Goal: Task Accomplishment & Management: Understand process/instructions

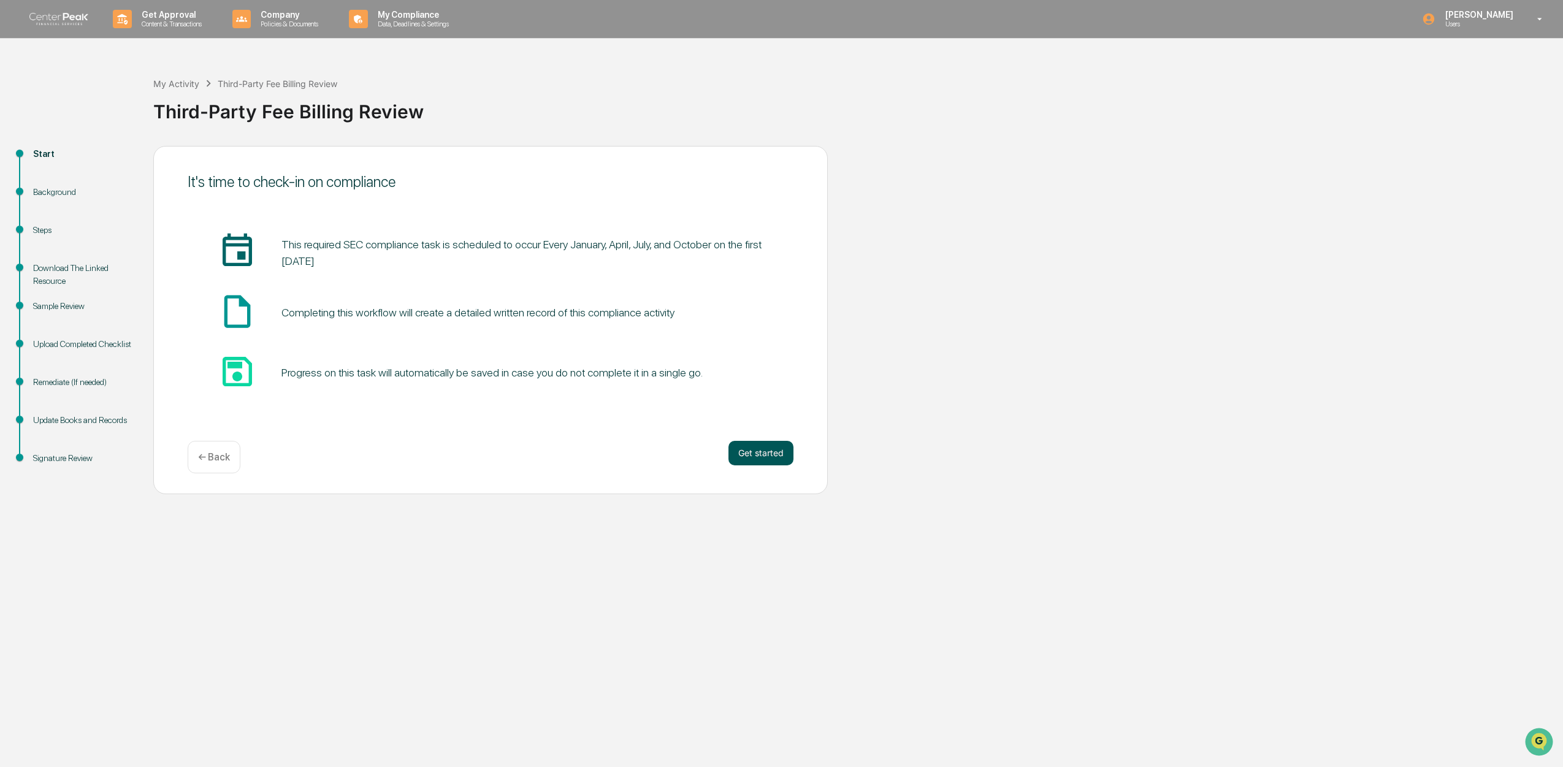
click at [758, 457] on button "Get started" at bounding box center [760, 453] width 65 height 25
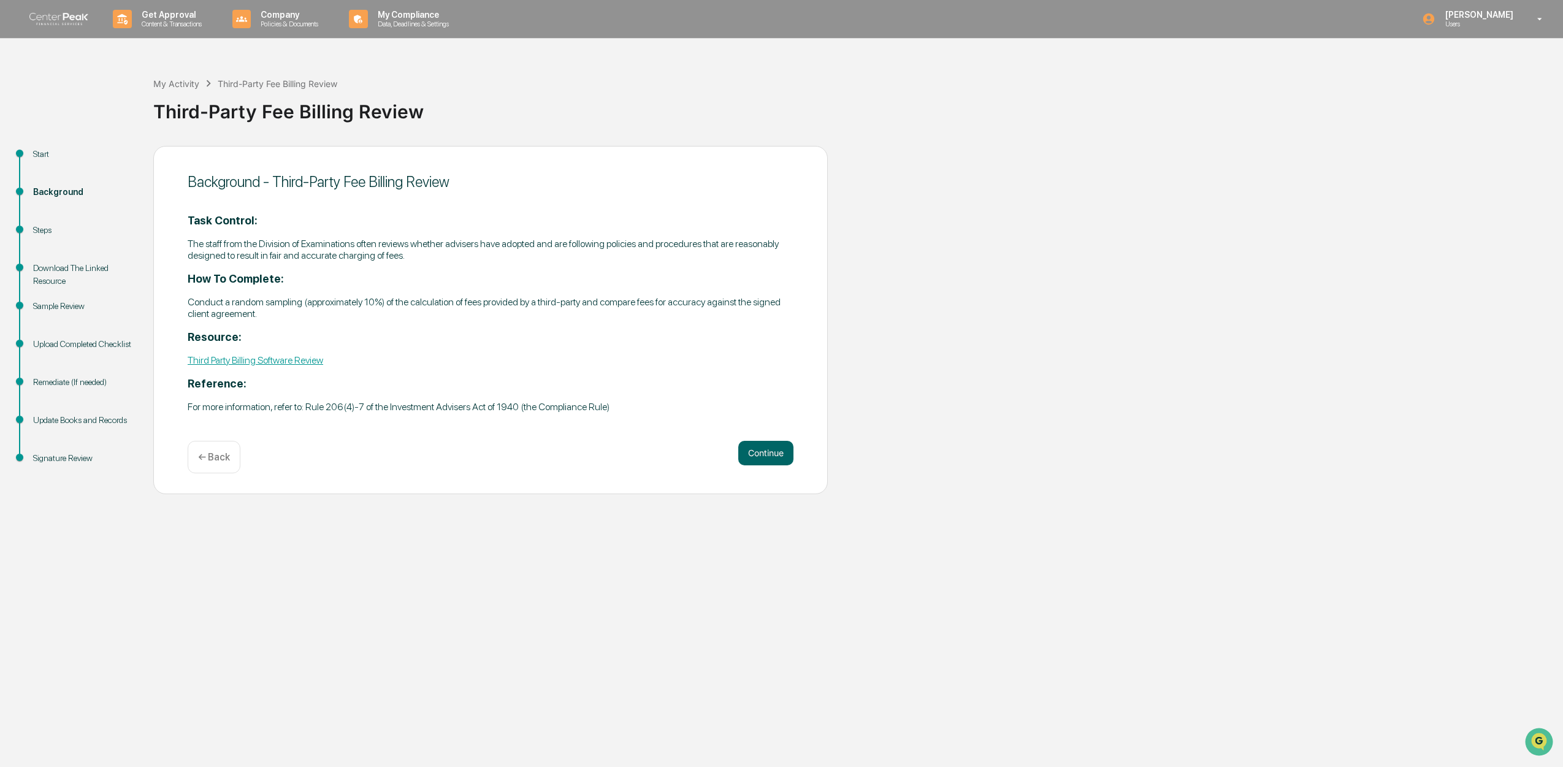
click at [290, 359] on link "Third Party Billing Software Review" at bounding box center [255, 360] width 135 height 12
click at [750, 448] on button "Continue" at bounding box center [765, 453] width 55 height 25
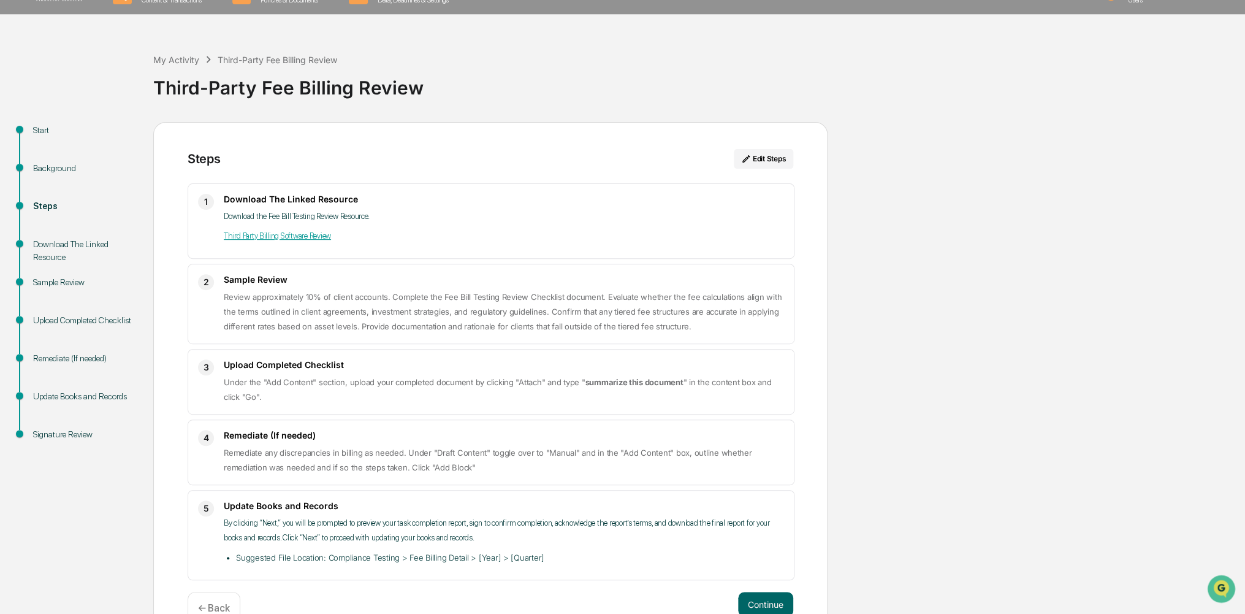
scroll to position [52, 0]
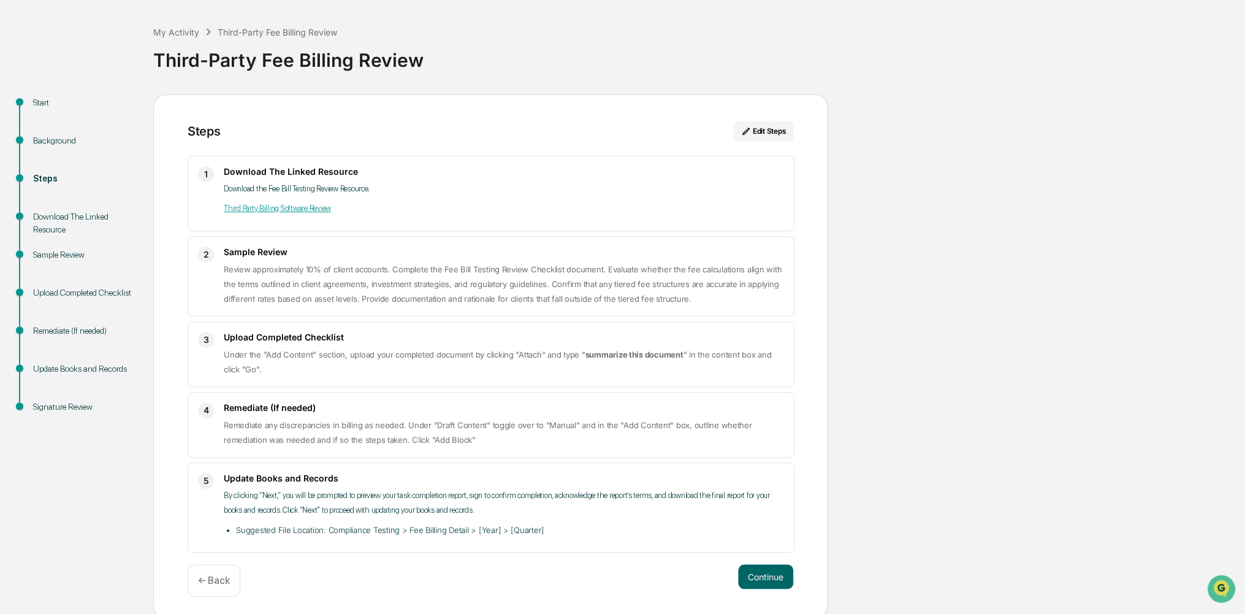
click at [304, 207] on link "Third Party Billing Software Review" at bounding box center [277, 208] width 107 height 9
click at [771, 565] on button "Continue" at bounding box center [765, 576] width 55 height 25
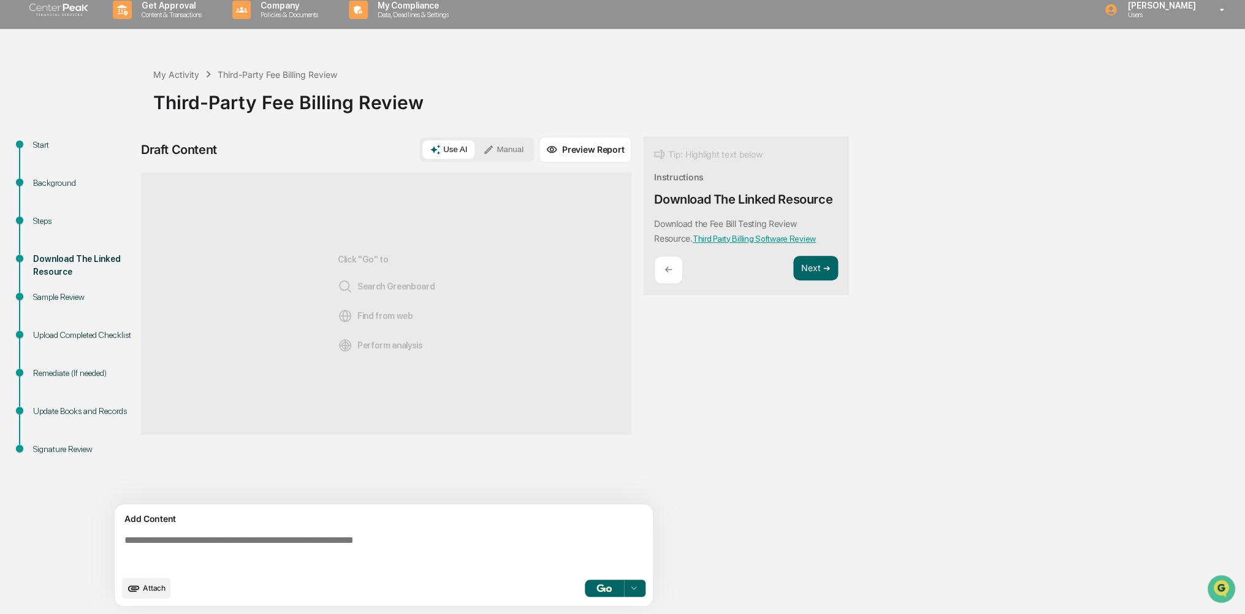
scroll to position [4, 0]
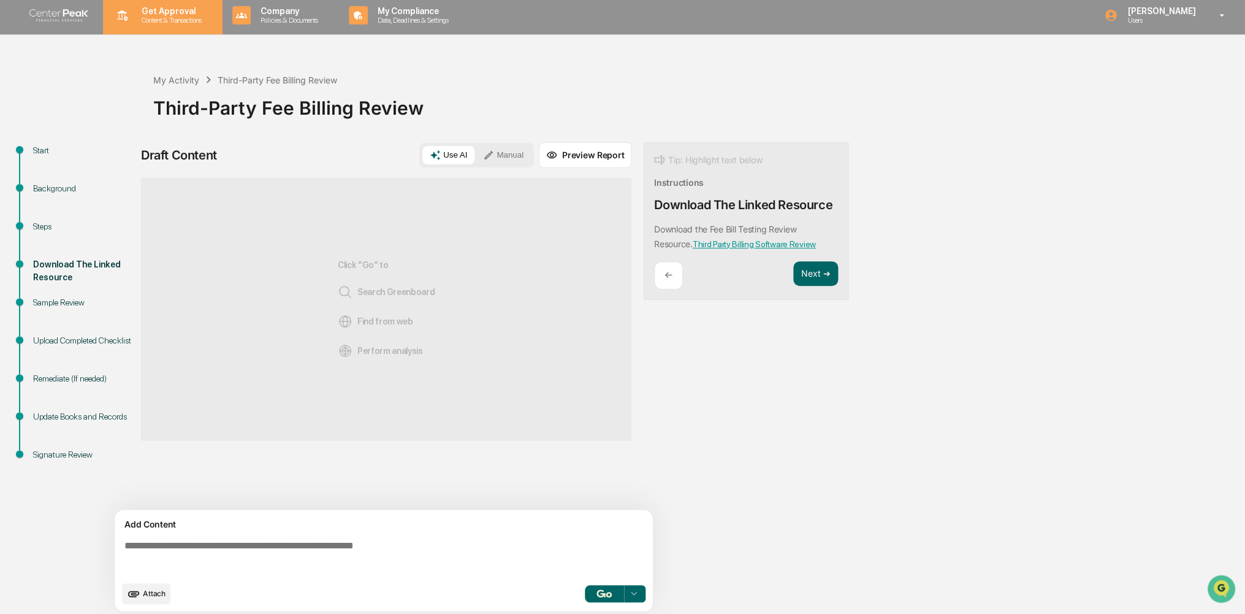
click at [159, 8] on p "Get Approval" at bounding box center [170, 11] width 76 height 10
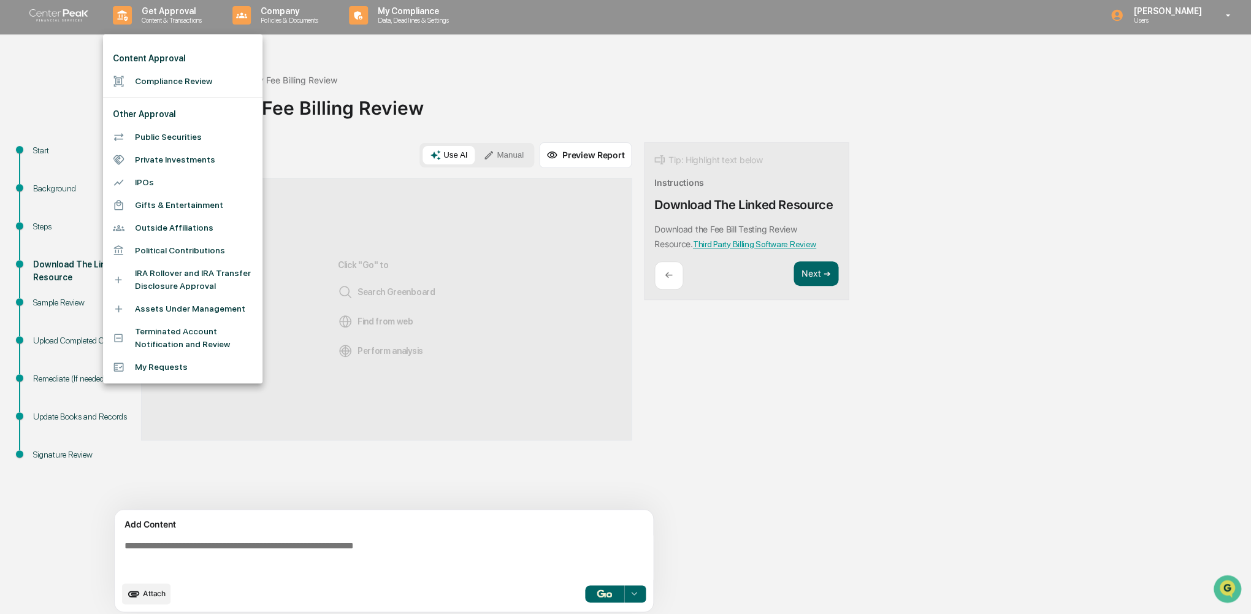
click at [80, 8] on div at bounding box center [625, 307] width 1251 height 614
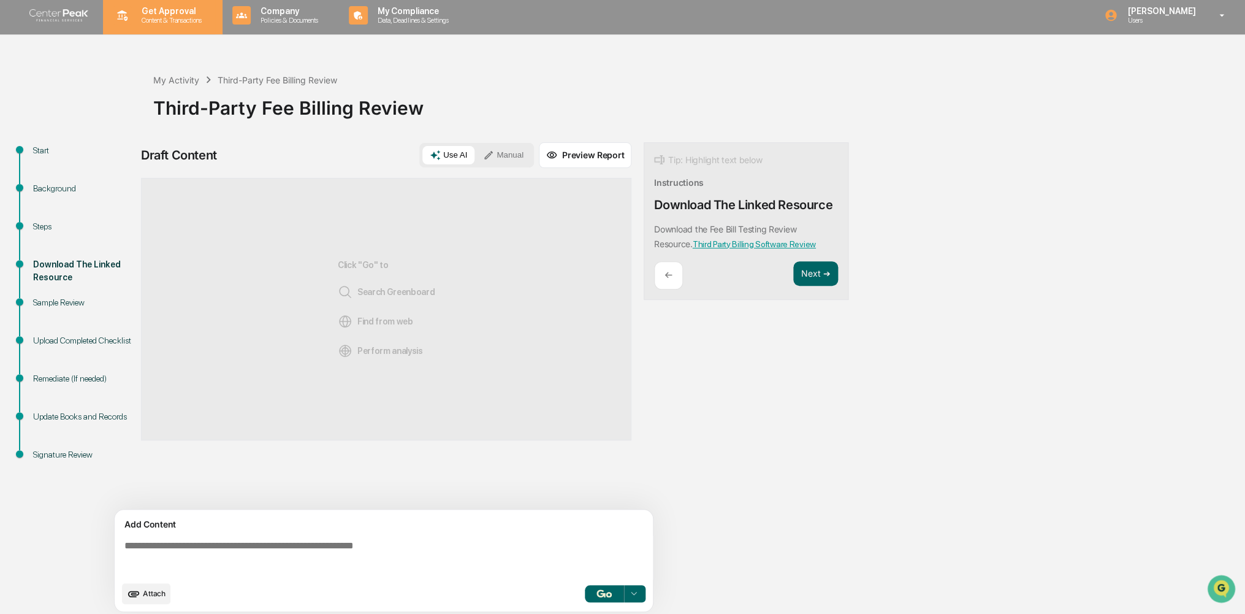
click at [145, 9] on p "Get Approval" at bounding box center [170, 11] width 76 height 10
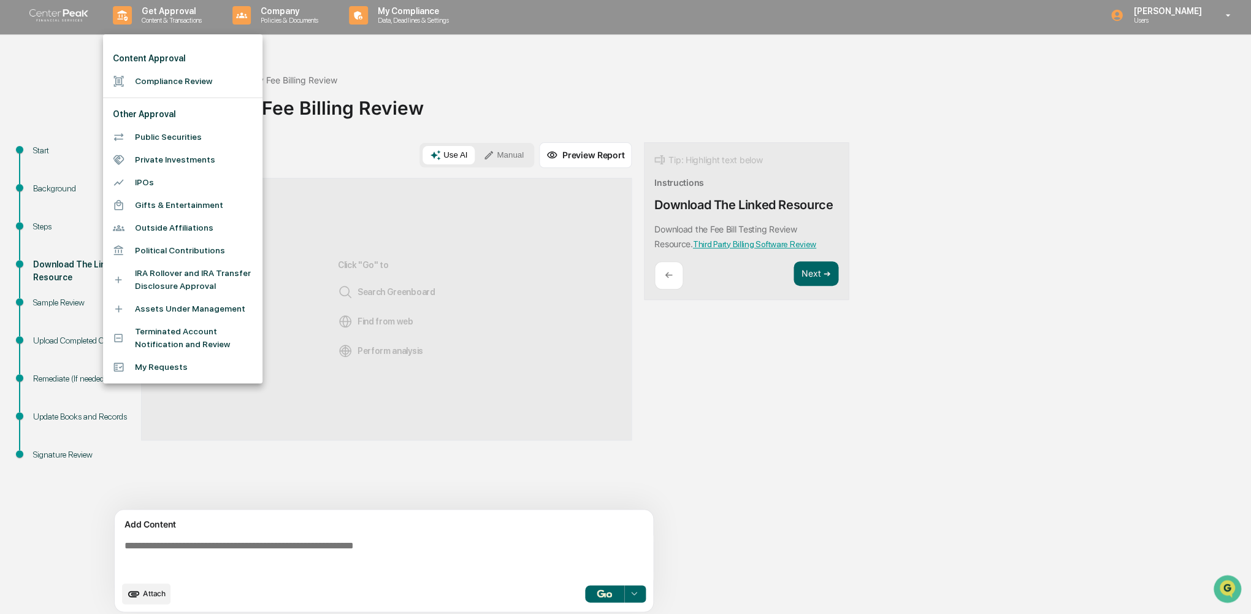
click at [291, 12] on div at bounding box center [625, 307] width 1251 height 614
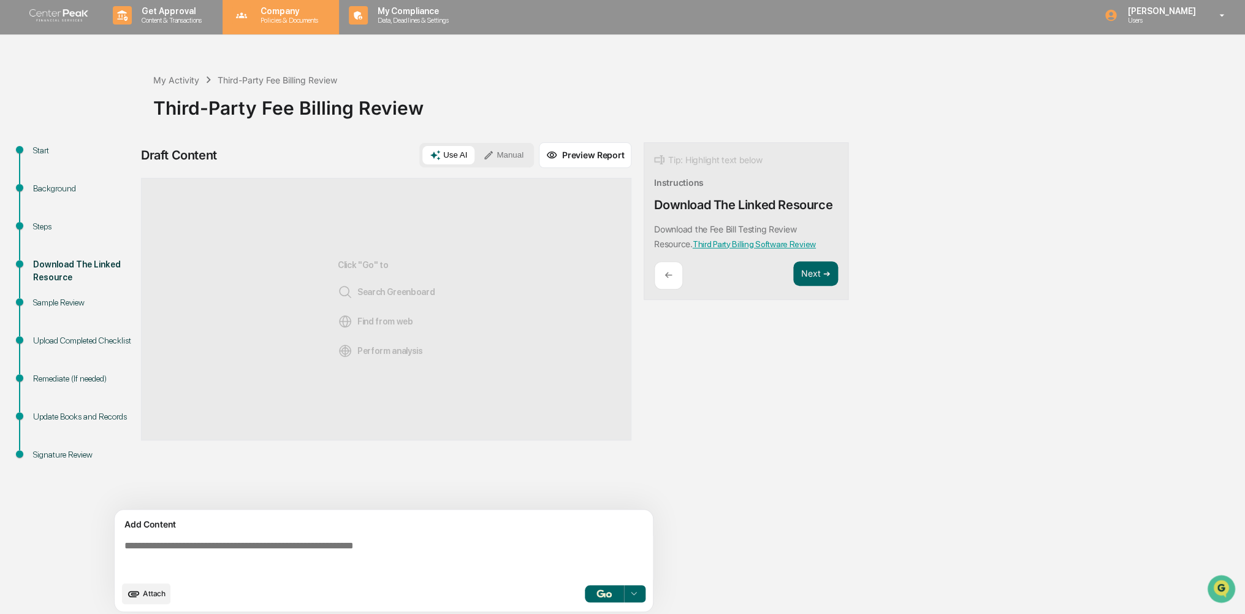
click at [281, 10] on p "Company" at bounding box center [288, 11] width 74 height 10
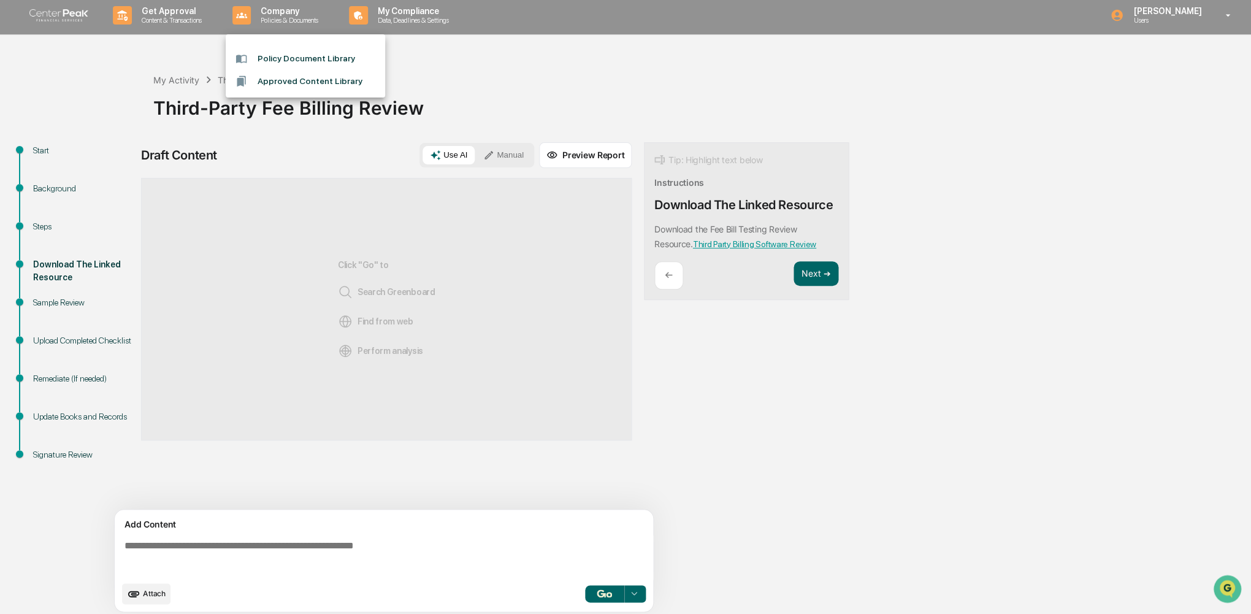
click at [410, 31] on div at bounding box center [625, 307] width 1251 height 614
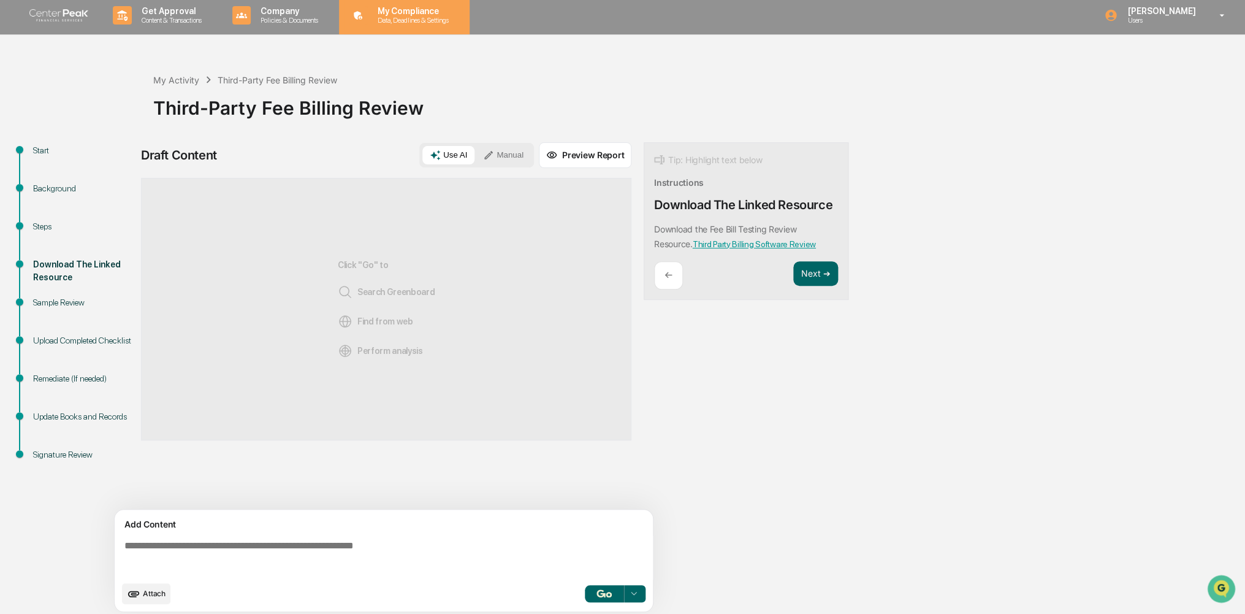
click at [406, 21] on p "Data, Deadlines & Settings" at bounding box center [411, 20] width 87 height 9
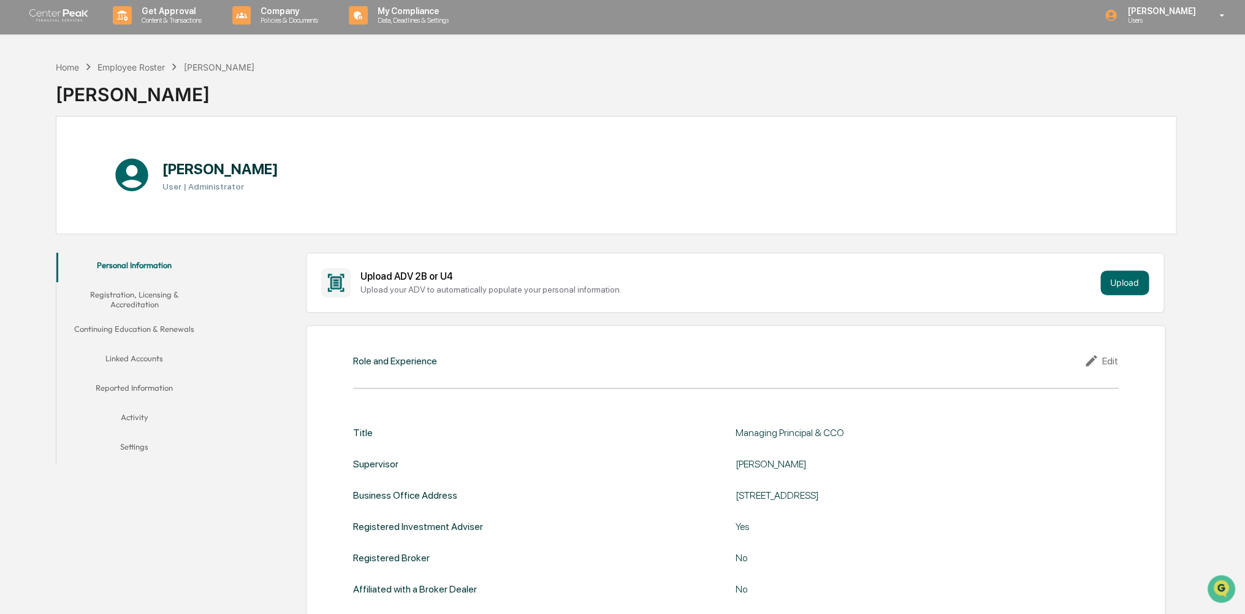
scroll to position [6, 0]
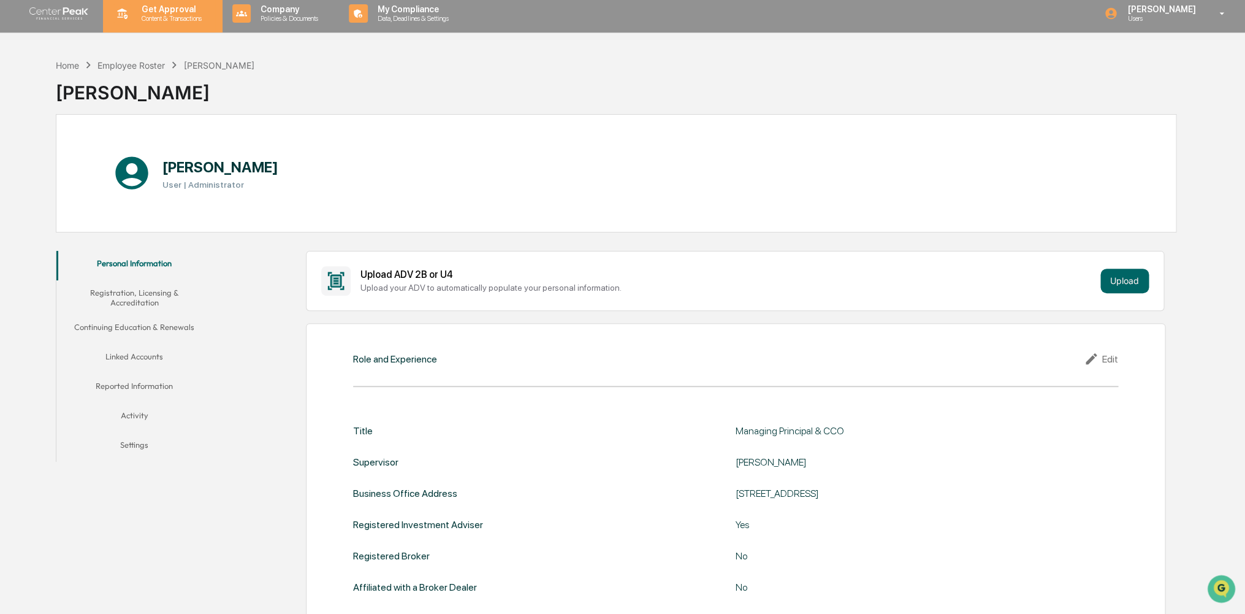
click at [152, 18] on p "Content & Transactions" at bounding box center [170, 18] width 76 height 9
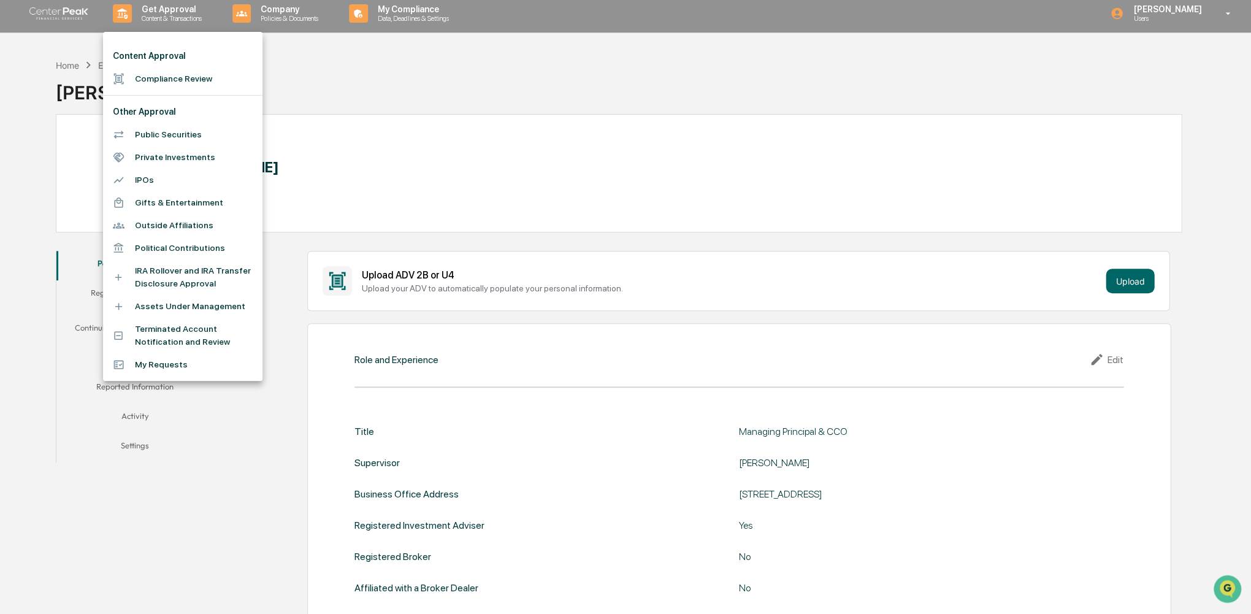
click at [164, 85] on li "Compliance Review" at bounding box center [182, 78] width 159 height 23
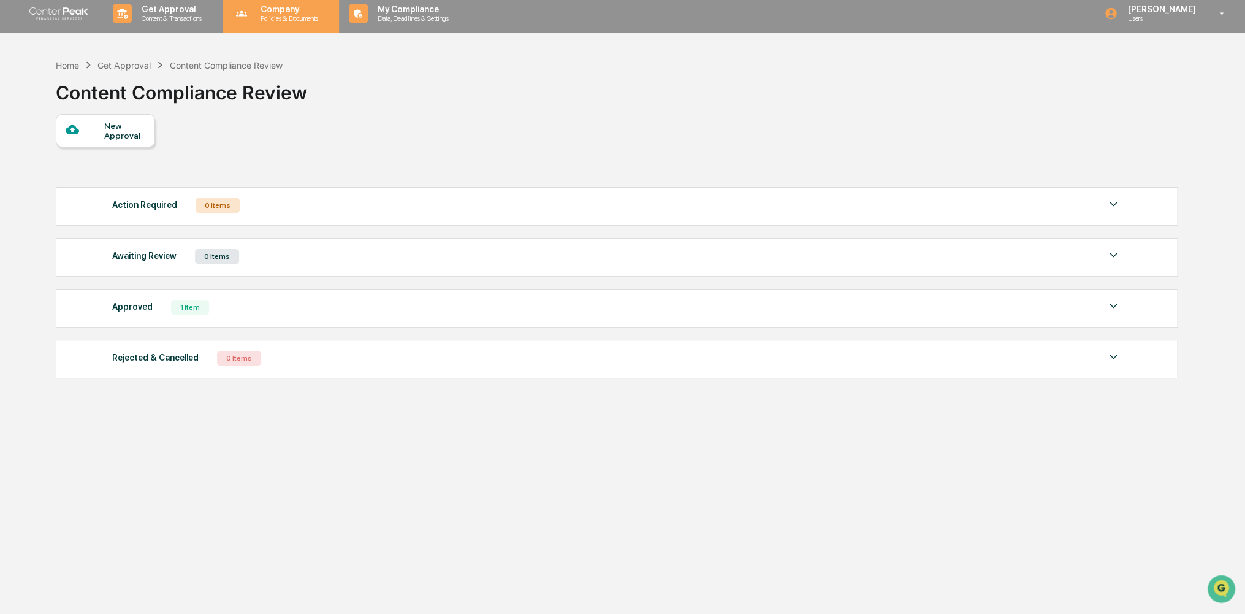
click at [260, 16] on p "Policies & Documents" at bounding box center [288, 18] width 74 height 9
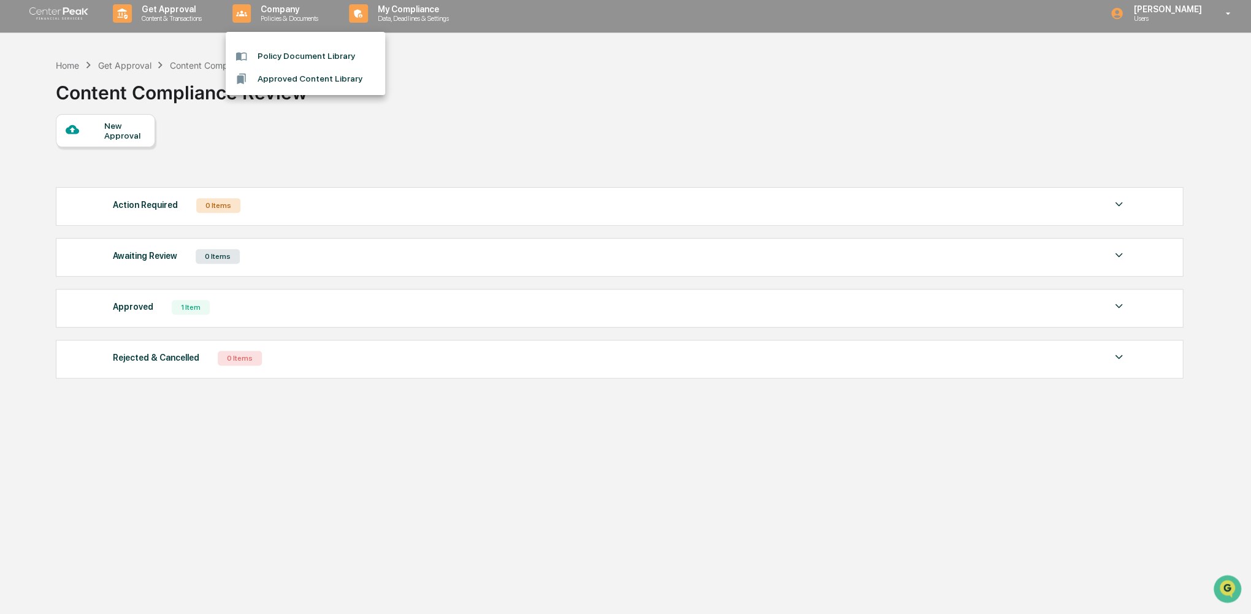
click at [419, 14] on div at bounding box center [625, 307] width 1251 height 614
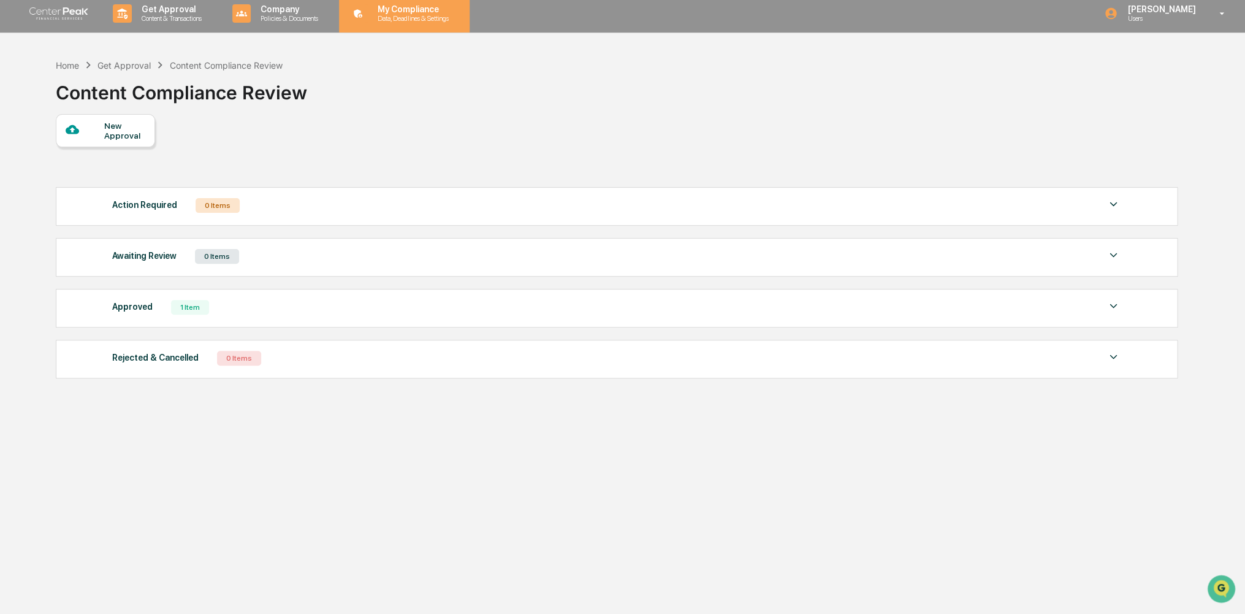
click at [413, 12] on p "My Compliance" at bounding box center [411, 9] width 87 height 10
